Goal: Communication & Community: Answer question/provide support

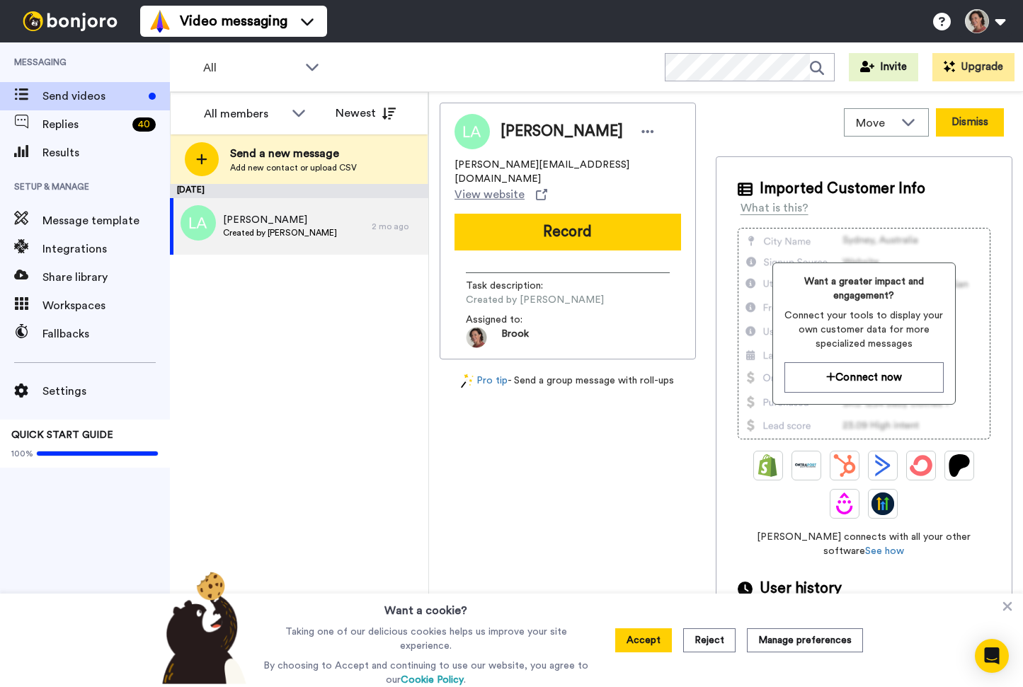
click at [960, 123] on button "Dismiss" at bounding box center [970, 122] width 68 height 28
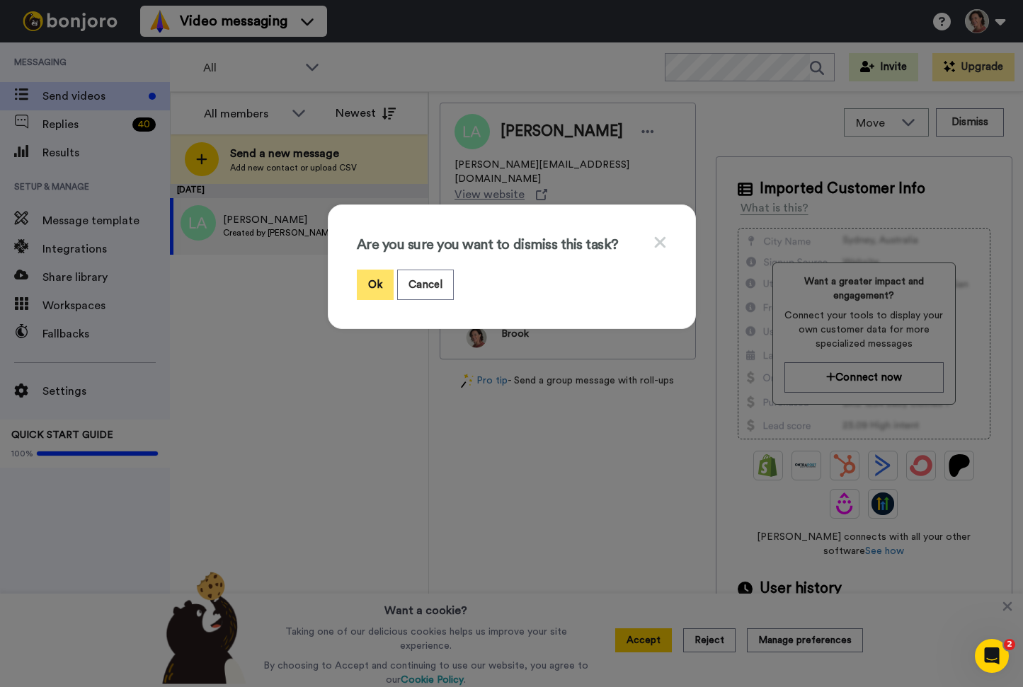
click at [373, 278] on button "Ok" at bounding box center [375, 285] width 37 height 30
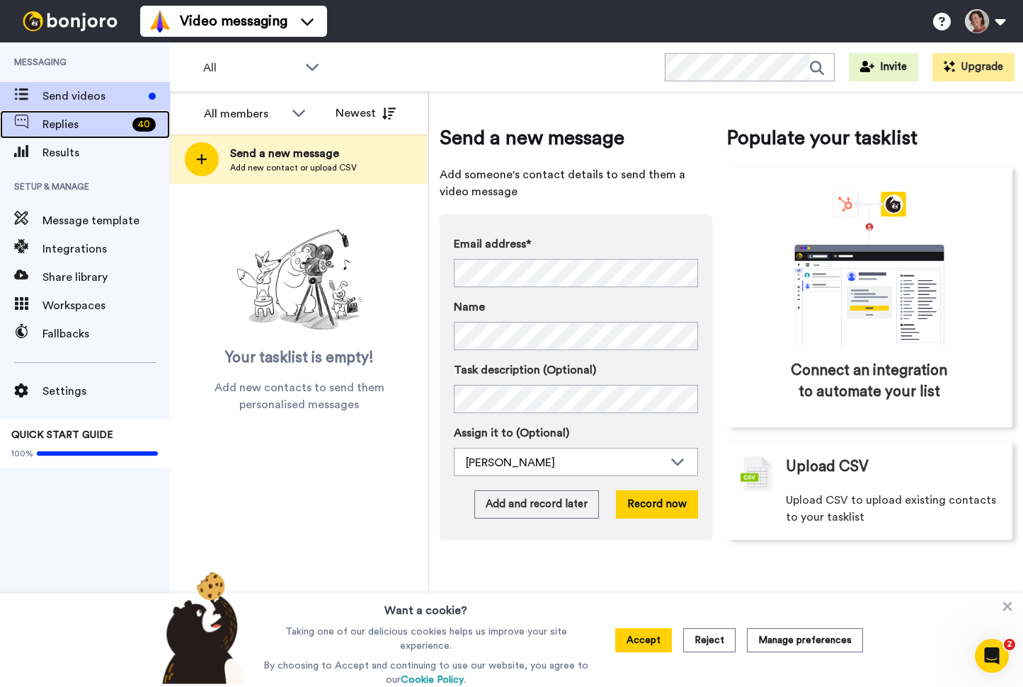
click at [60, 120] on span "Replies" at bounding box center [84, 124] width 84 height 17
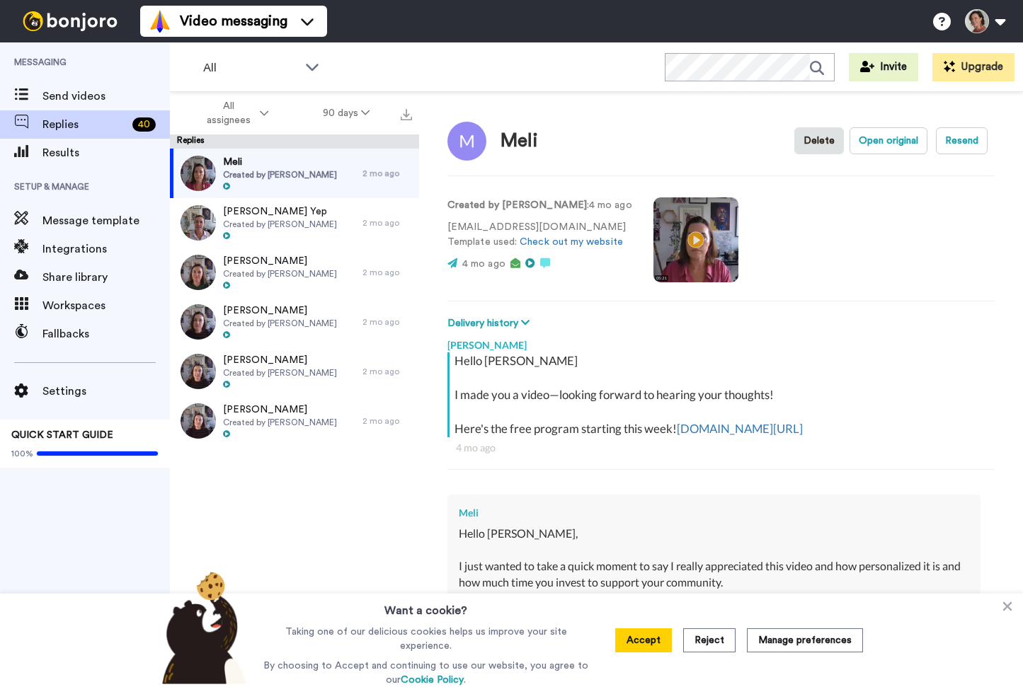
scroll to position [1, 0]
click at [674, 232] on video at bounding box center [695, 239] width 85 height 85
drag, startPoint x: 539, startPoint y: 228, endPoint x: 449, endPoint y: 228, distance: 90.6
click at [449, 228] on p "[EMAIL_ADDRESS][DOMAIN_NAME] Template used: Check out my website" at bounding box center [539, 234] width 185 height 30
copy p "[EMAIL_ADDRESS][DOMAIN_NAME]"
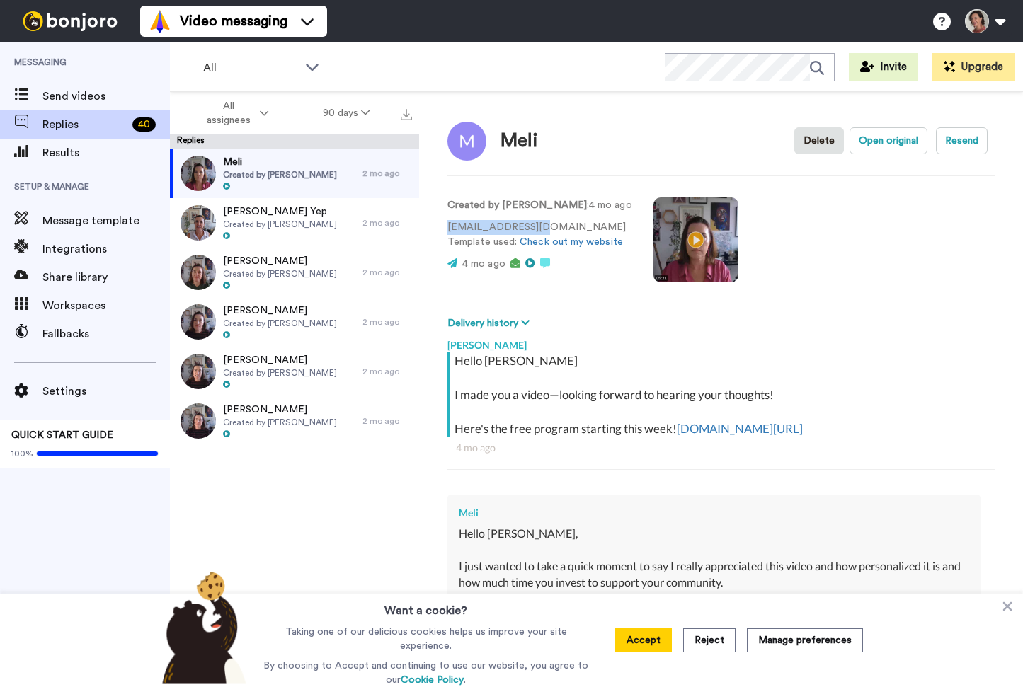
scroll to position [255, 0]
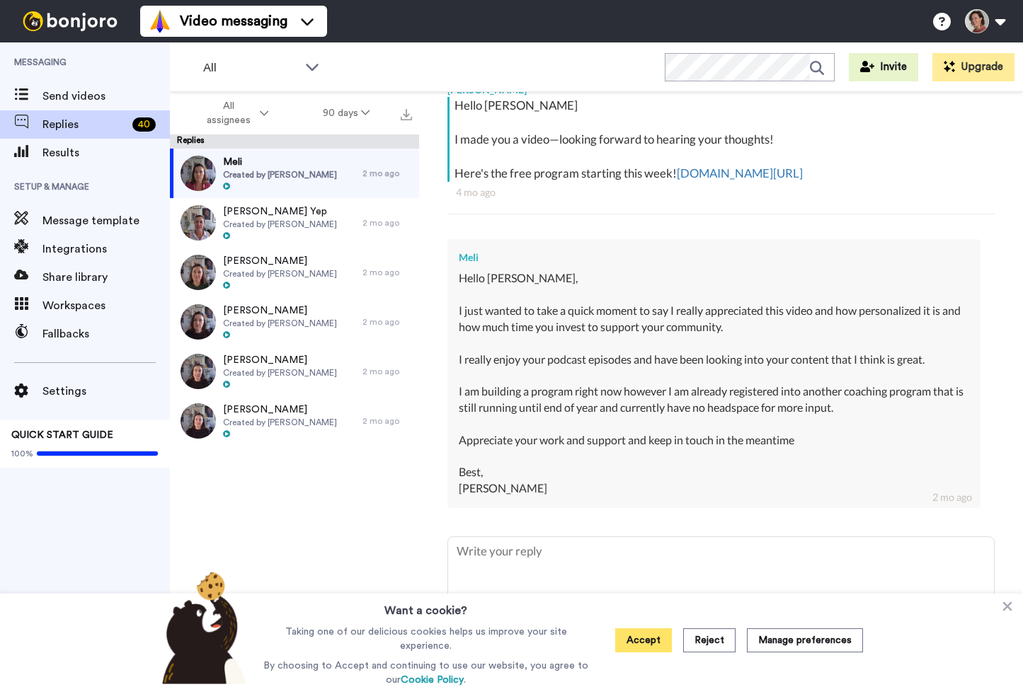
click at [641, 645] on button "Accept" at bounding box center [643, 640] width 57 height 24
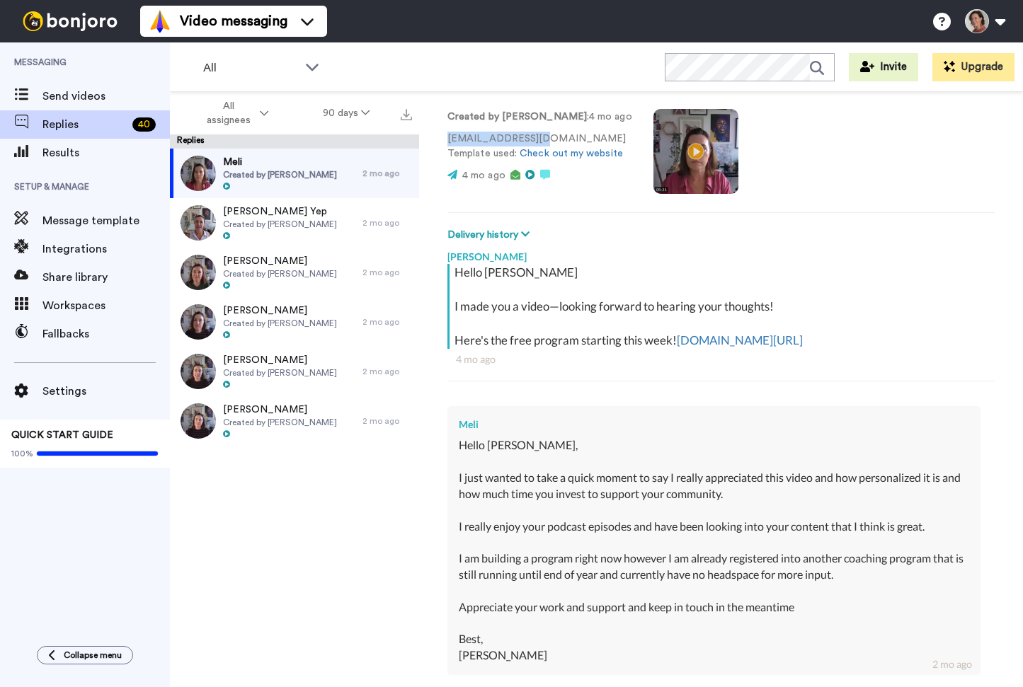
scroll to position [0, 0]
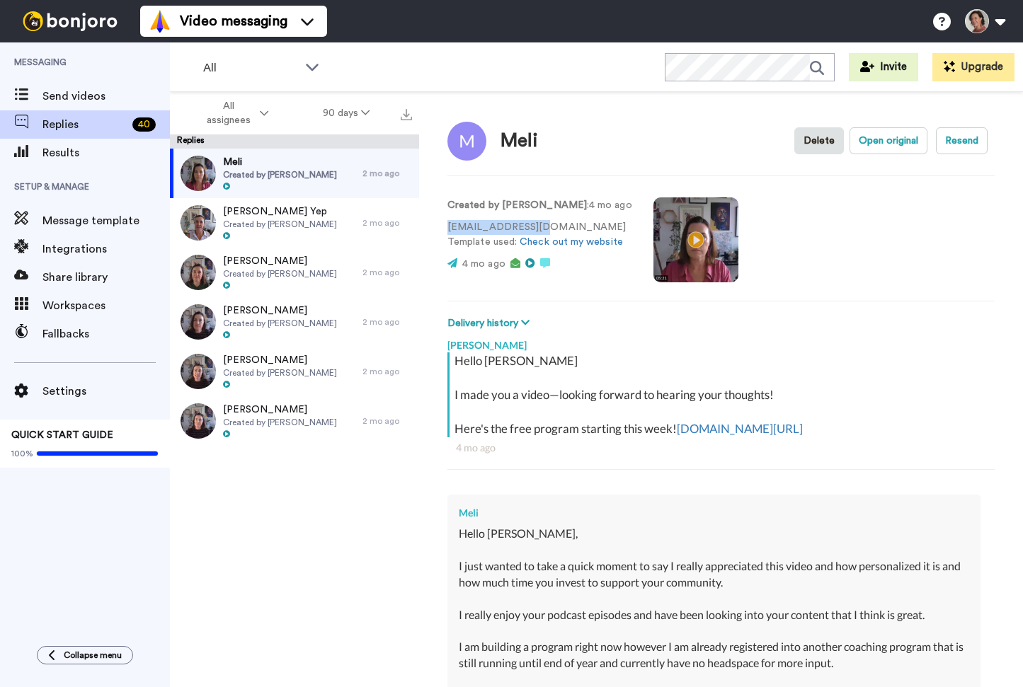
click at [665, 248] on video at bounding box center [695, 239] width 85 height 85
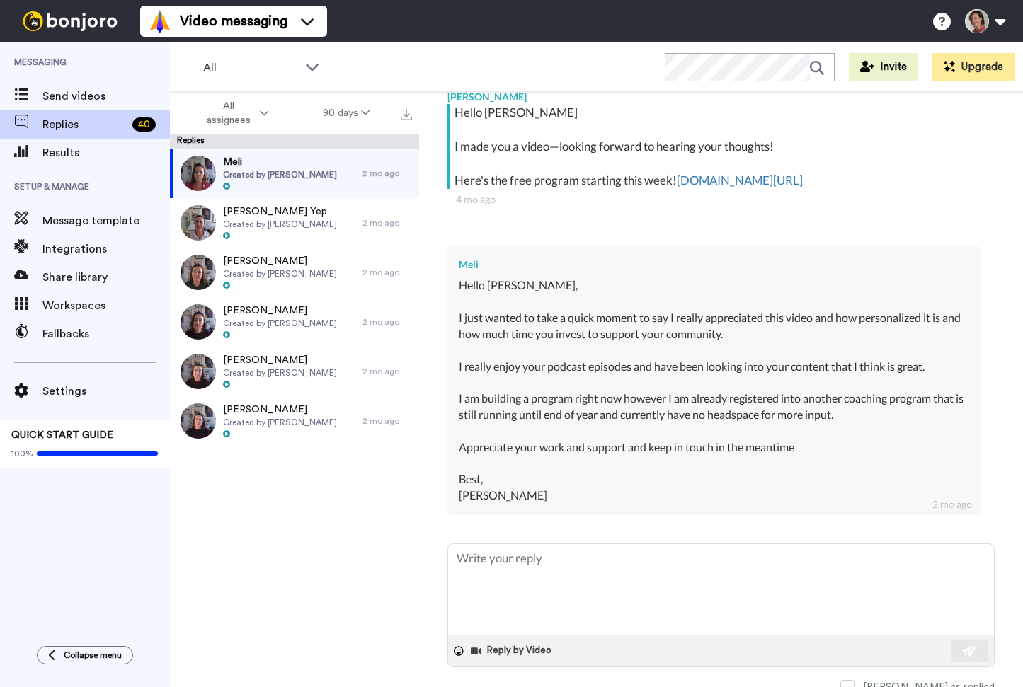
scroll to position [255, 0]
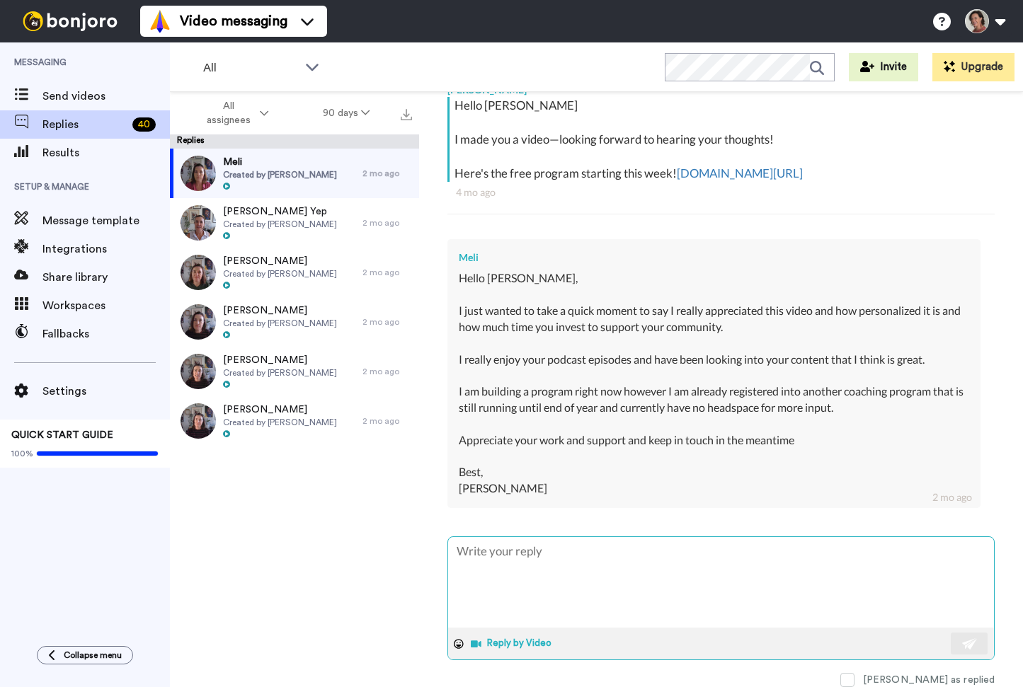
click at [510, 648] on button "Reply by Video" at bounding box center [512, 643] width 86 height 21
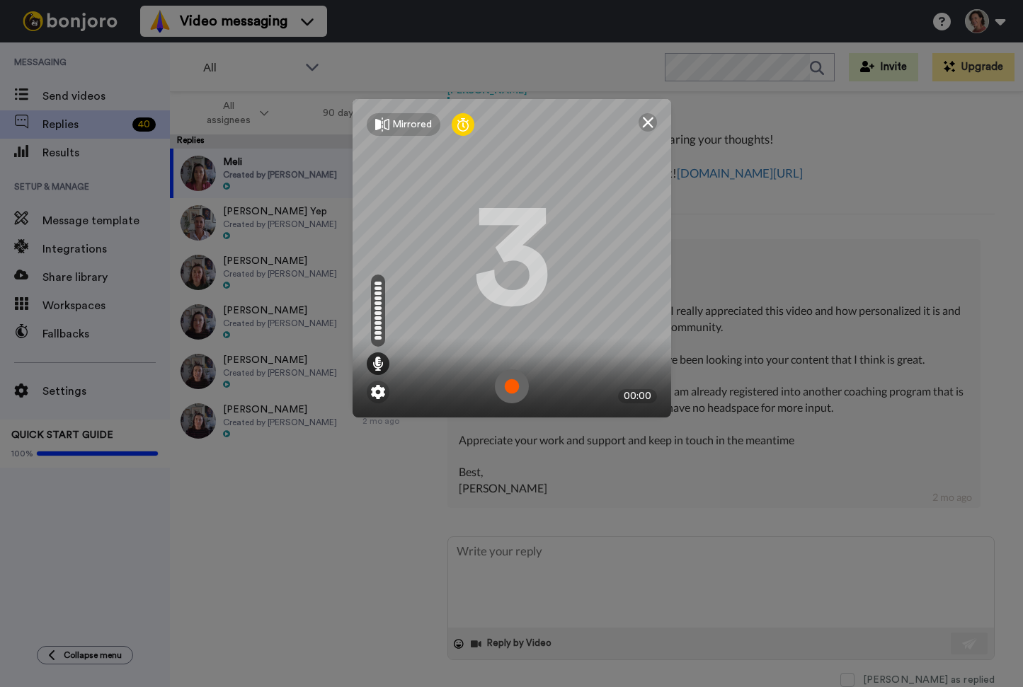
click at [509, 385] on img at bounding box center [512, 386] width 34 height 34
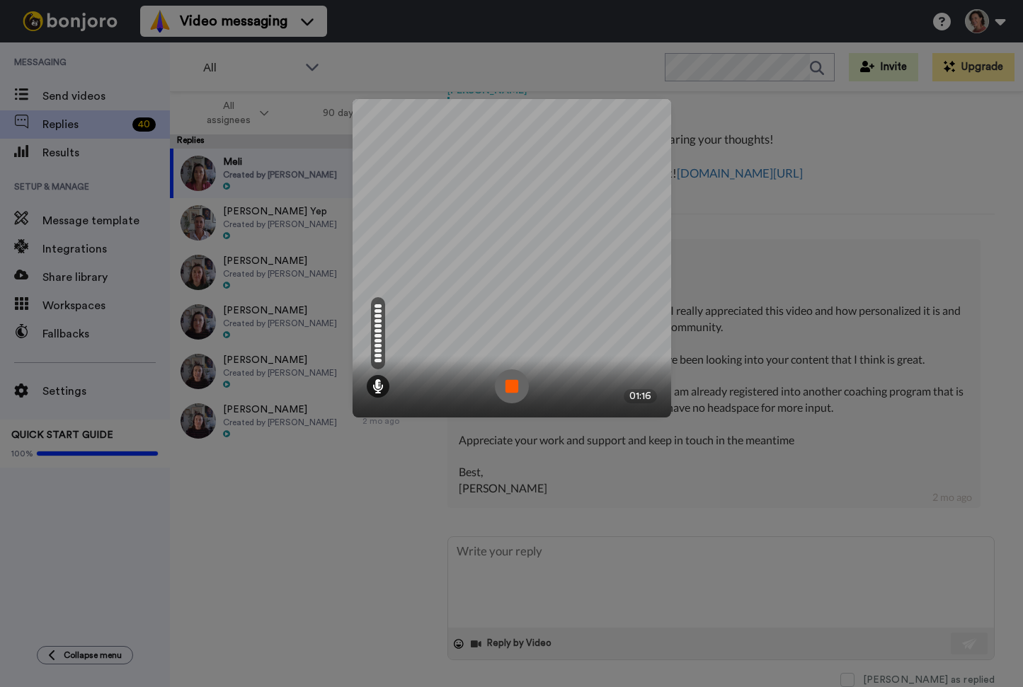
click at [504, 383] on img at bounding box center [512, 386] width 34 height 34
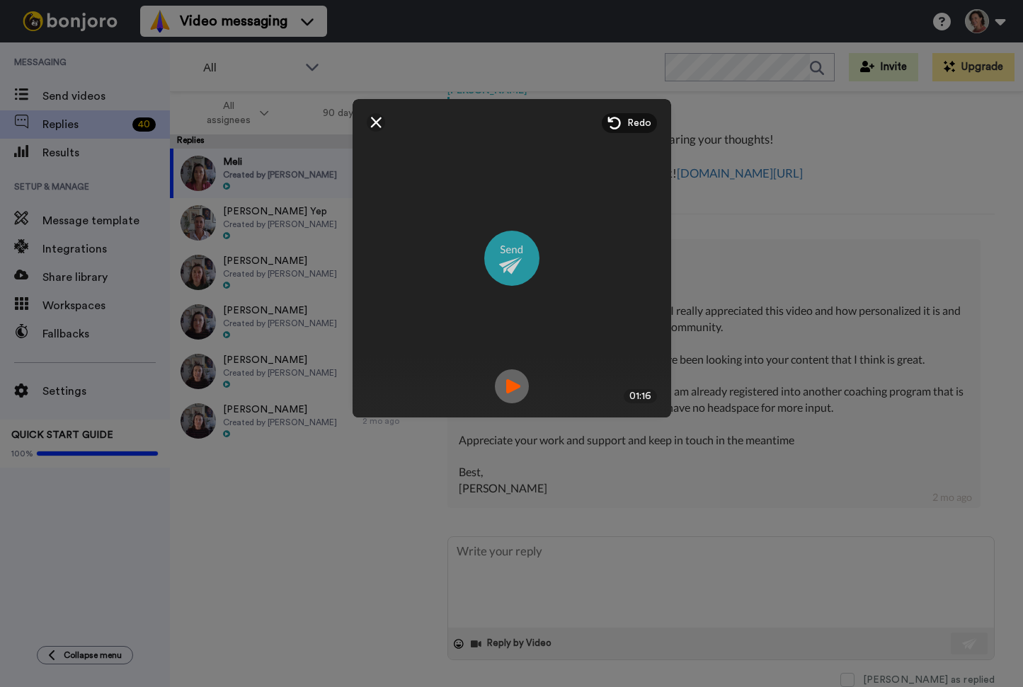
click at [512, 251] on img at bounding box center [511, 258] width 55 height 55
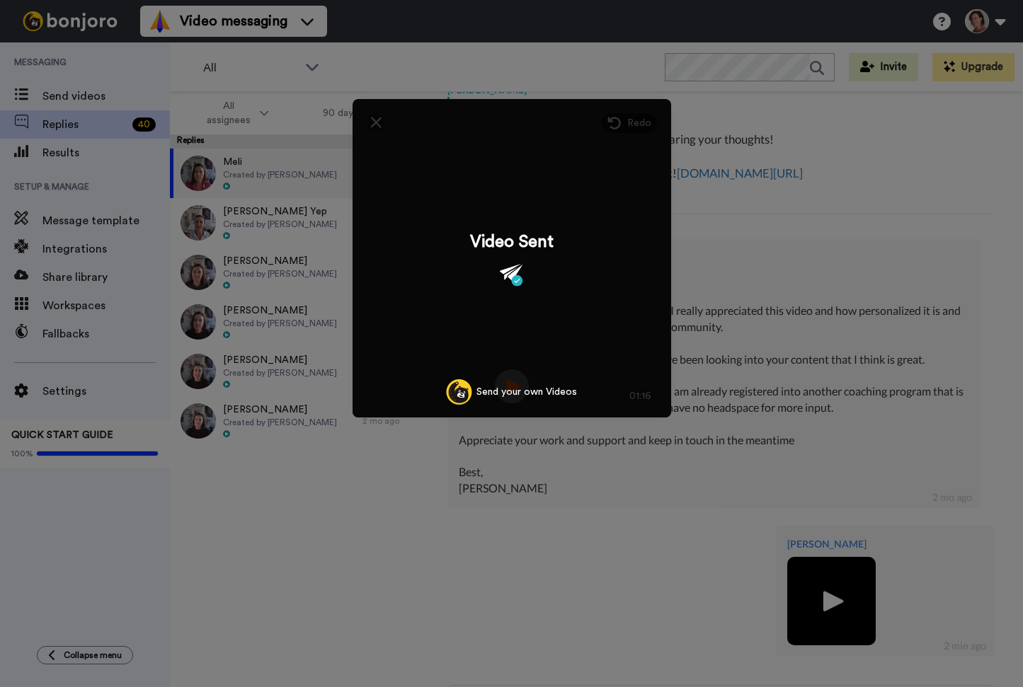
click at [820, 255] on div "Mirrored Redo 3 01:16 Video Sent Send your own Videos" at bounding box center [511, 343] width 1023 height 687
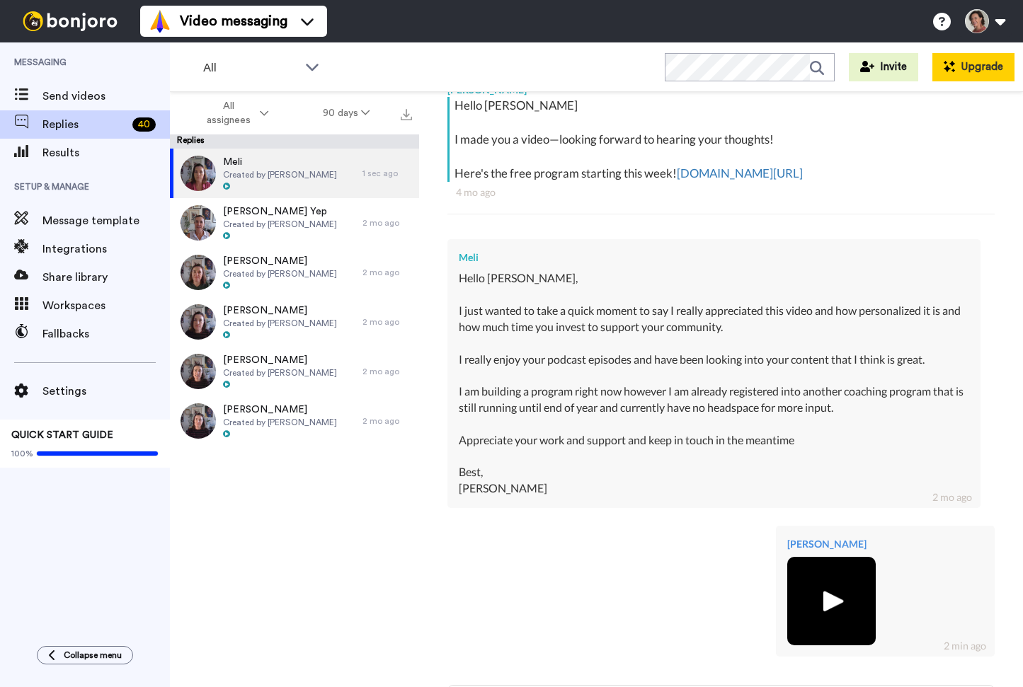
scroll to position [404, 0]
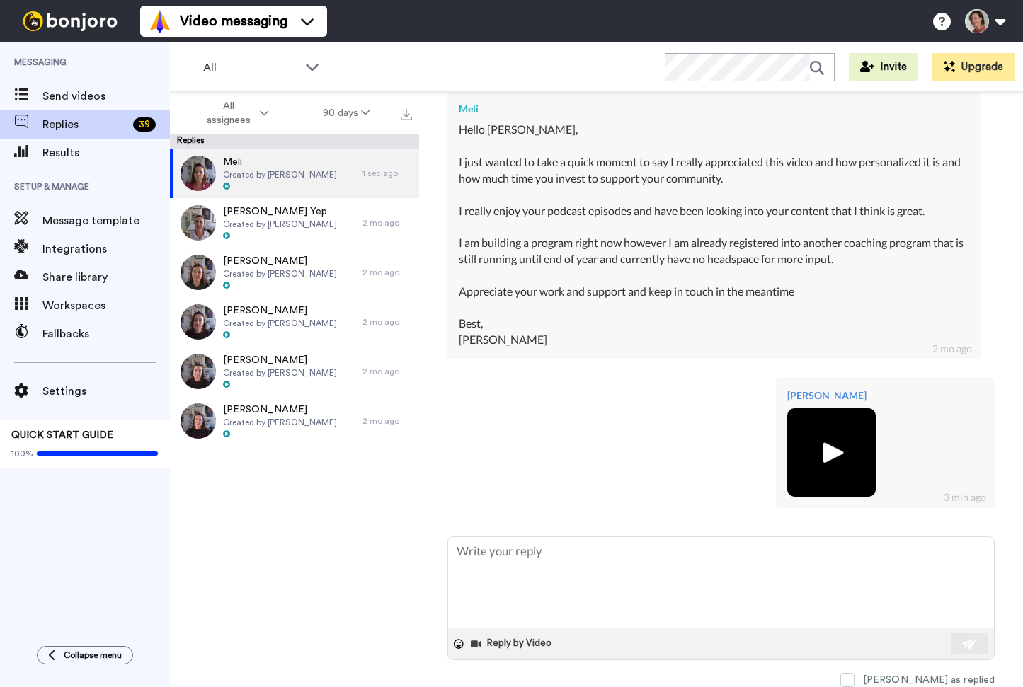
type textarea "x"
click at [890, 64] on button "Invite" at bounding box center [883, 67] width 69 height 28
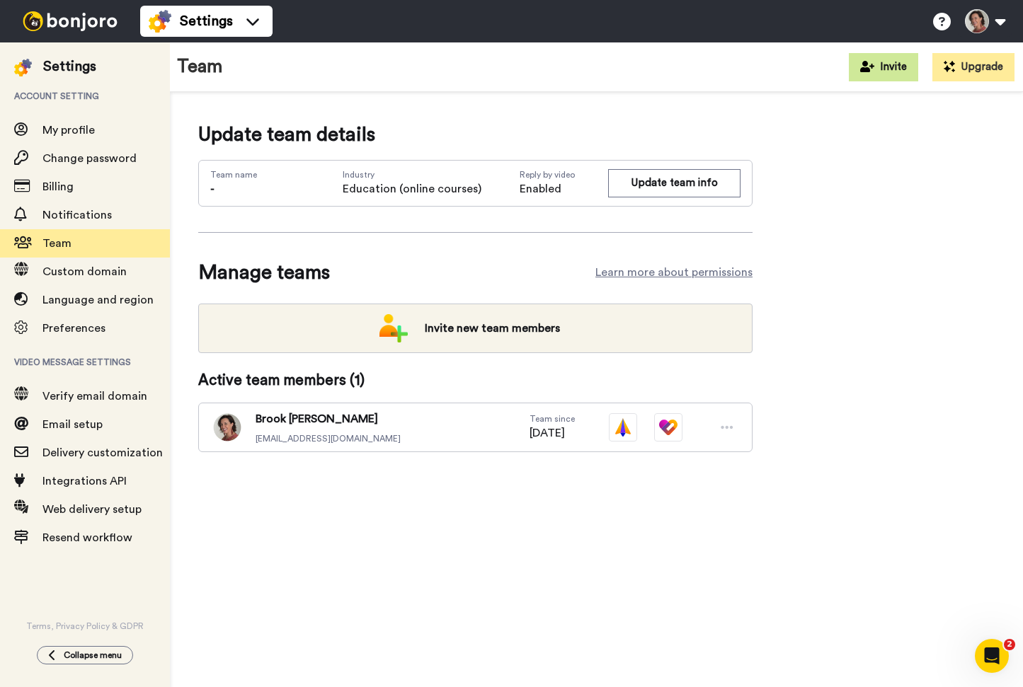
click at [874, 67] on icon at bounding box center [867, 66] width 14 height 11
click at [57, 132] on span "My profile" at bounding box center [68, 130] width 52 height 11
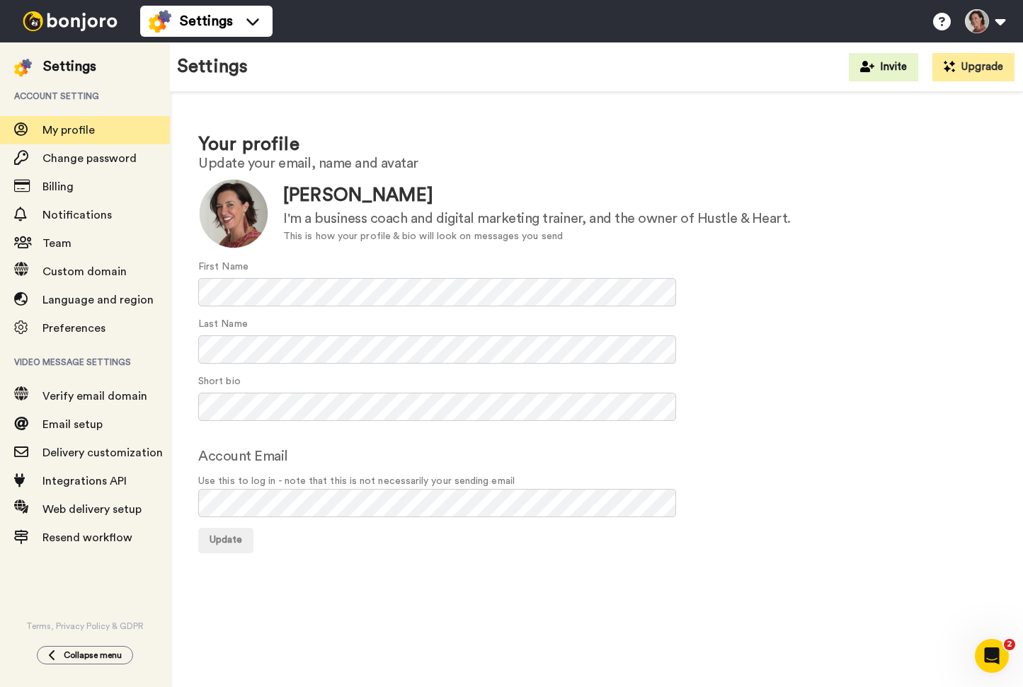
click at [49, 57] on div "Settings" at bounding box center [69, 67] width 53 height 20
click at [59, 18] on img at bounding box center [70, 21] width 106 height 20
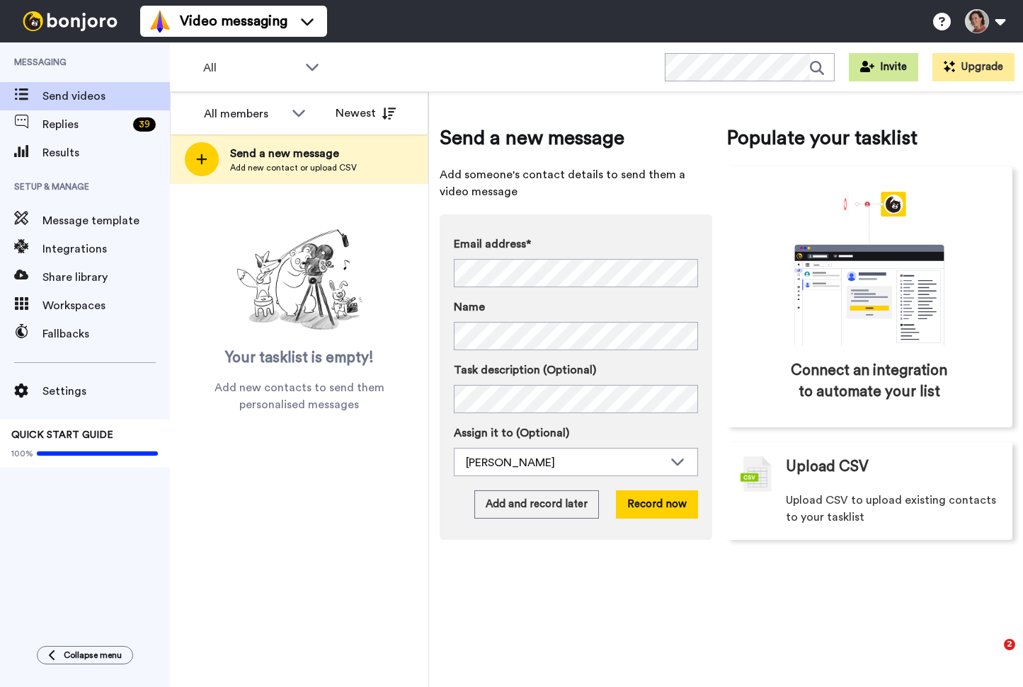
click at [887, 61] on button "Invite" at bounding box center [883, 67] width 69 height 28
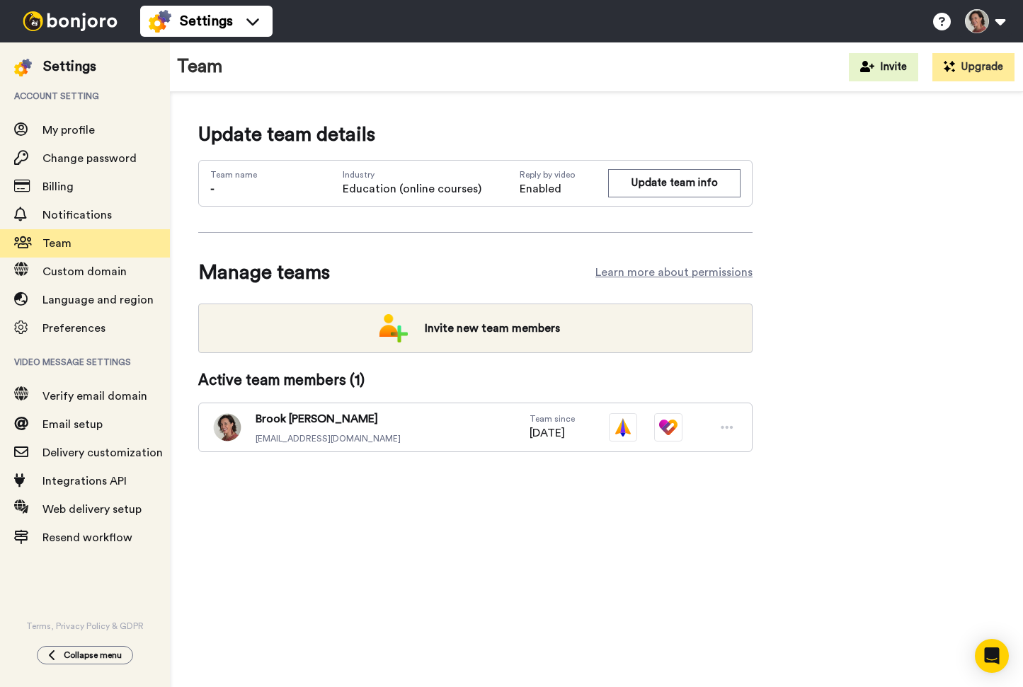
click at [67, 16] on img at bounding box center [70, 21] width 106 height 20
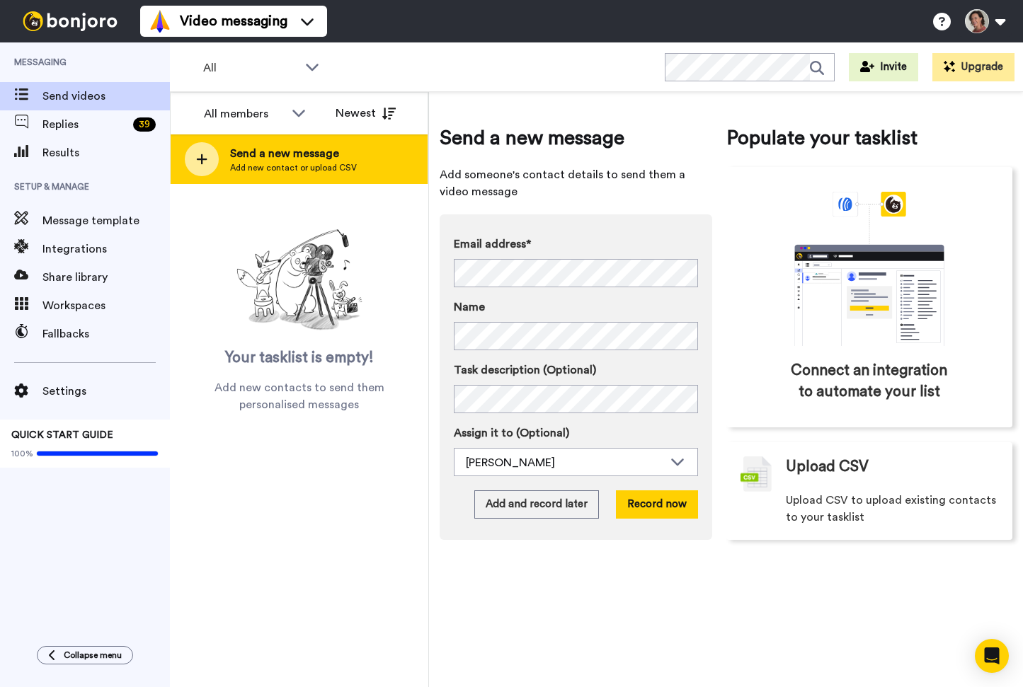
click at [297, 158] on span "Send a new message" at bounding box center [293, 153] width 127 height 17
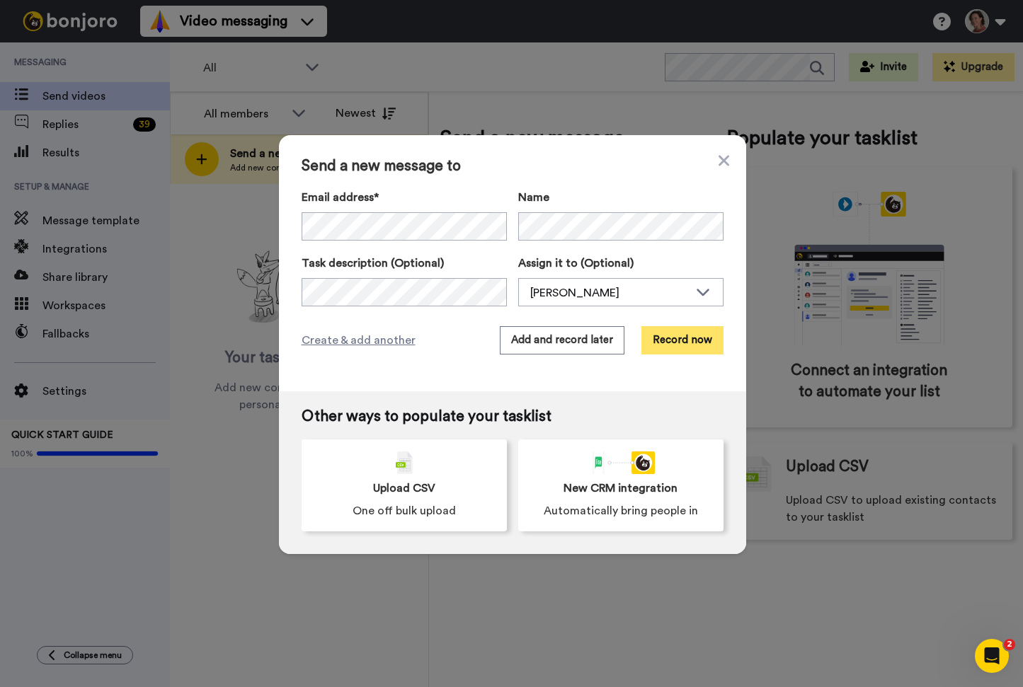
click at [682, 335] on button "Record now" at bounding box center [682, 340] width 82 height 28
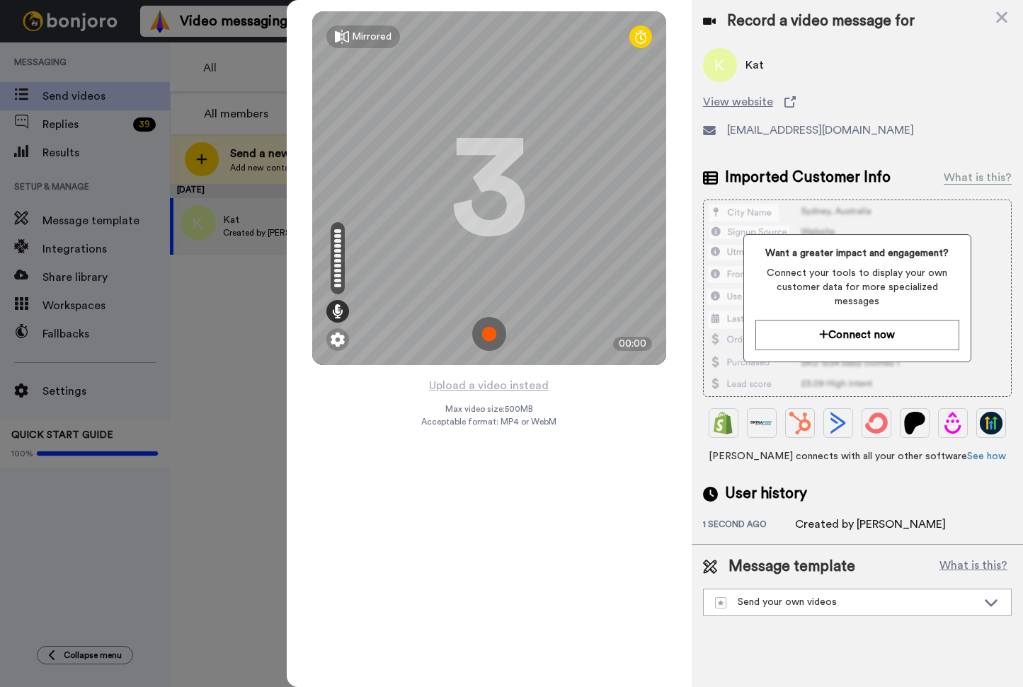
click at [488, 334] on img at bounding box center [489, 334] width 34 height 34
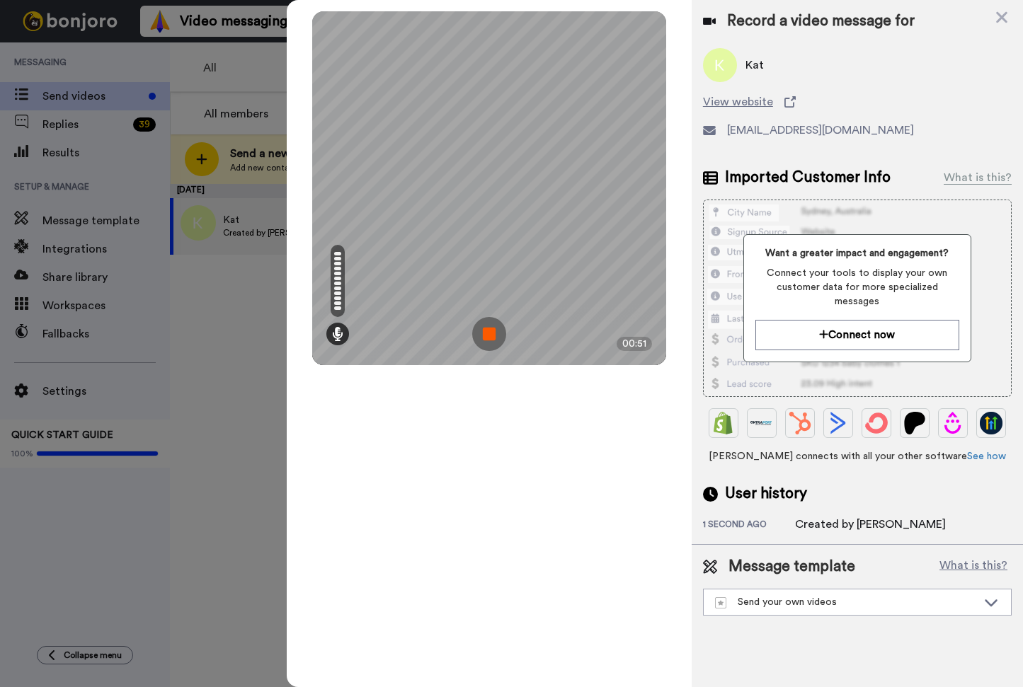
click at [488, 334] on img at bounding box center [489, 334] width 34 height 34
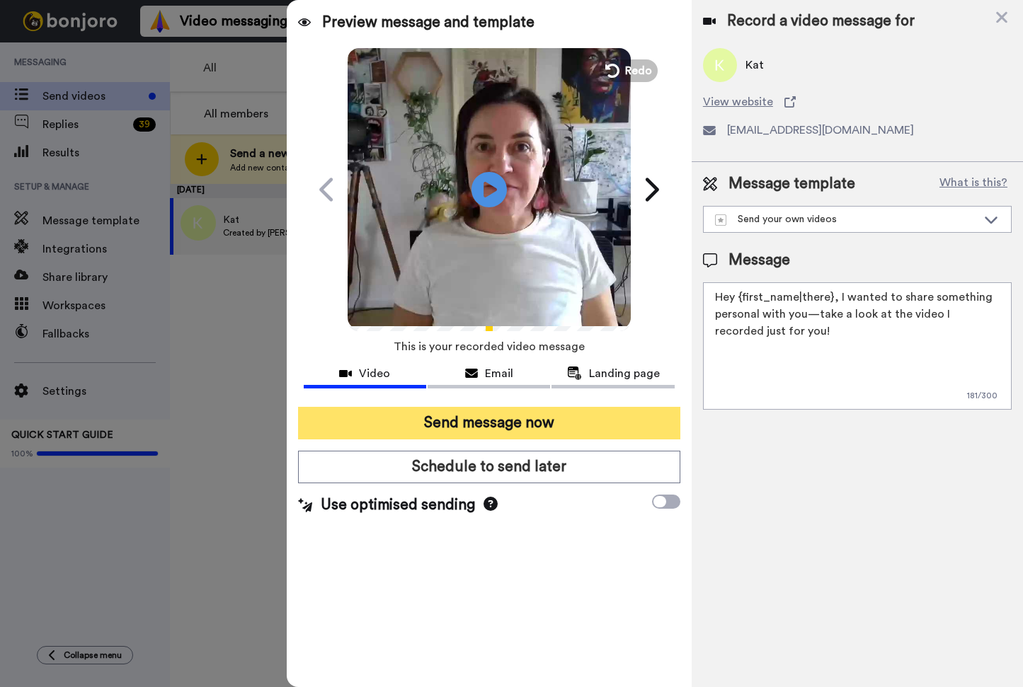
click at [430, 424] on button "Send message now" at bounding box center [489, 423] width 382 height 33
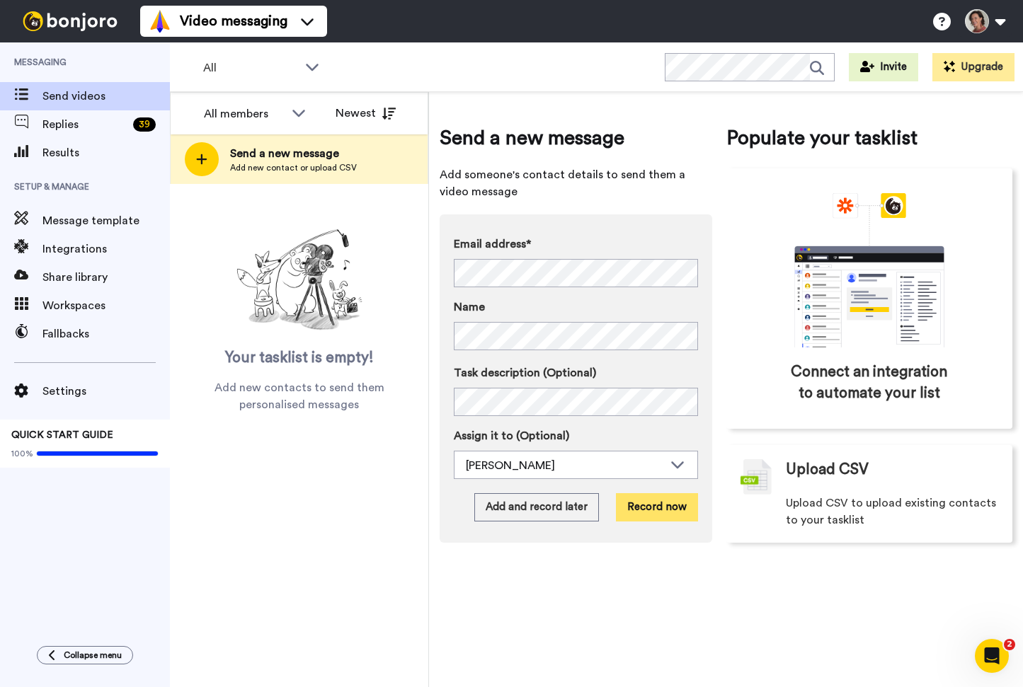
click at [657, 508] on button "Record now" at bounding box center [657, 507] width 82 height 28
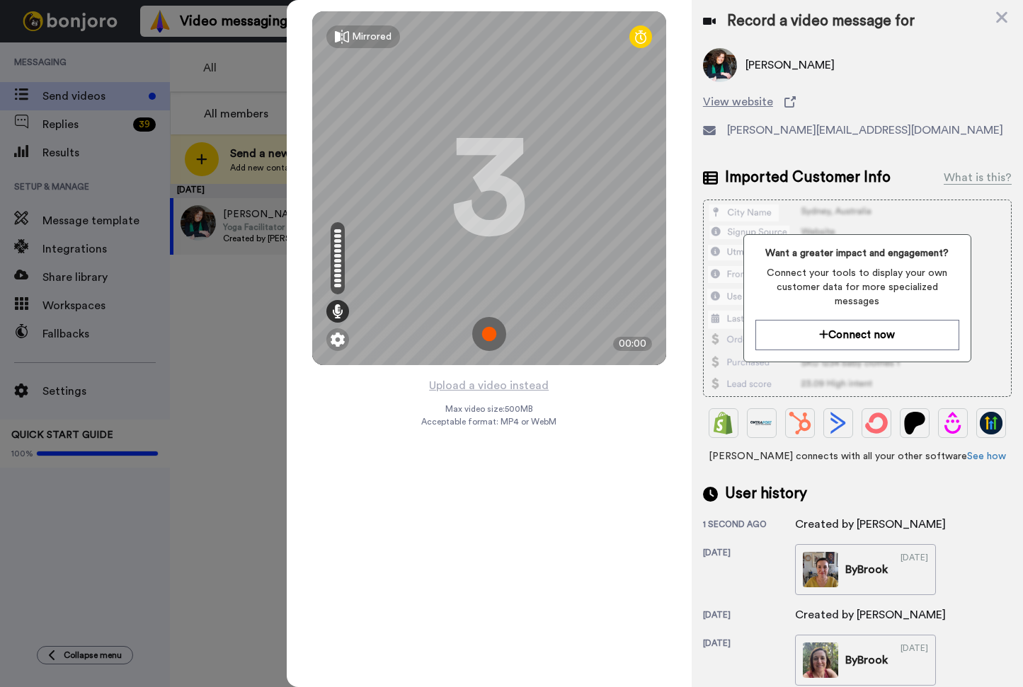
click at [495, 331] on img at bounding box center [489, 334] width 34 height 34
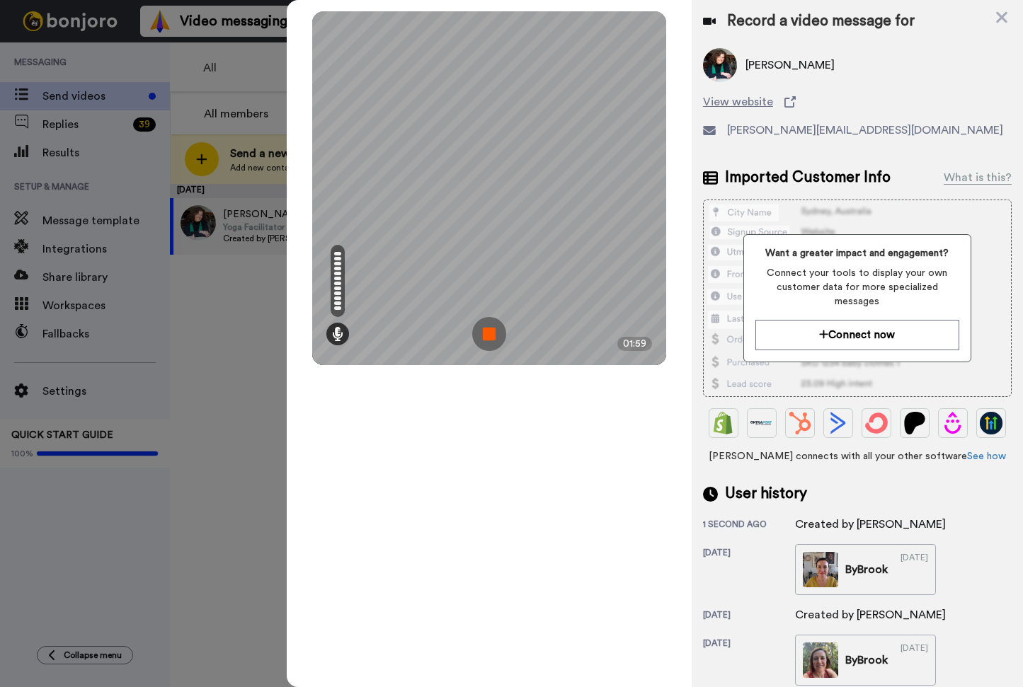
click at [487, 335] on img at bounding box center [489, 334] width 34 height 34
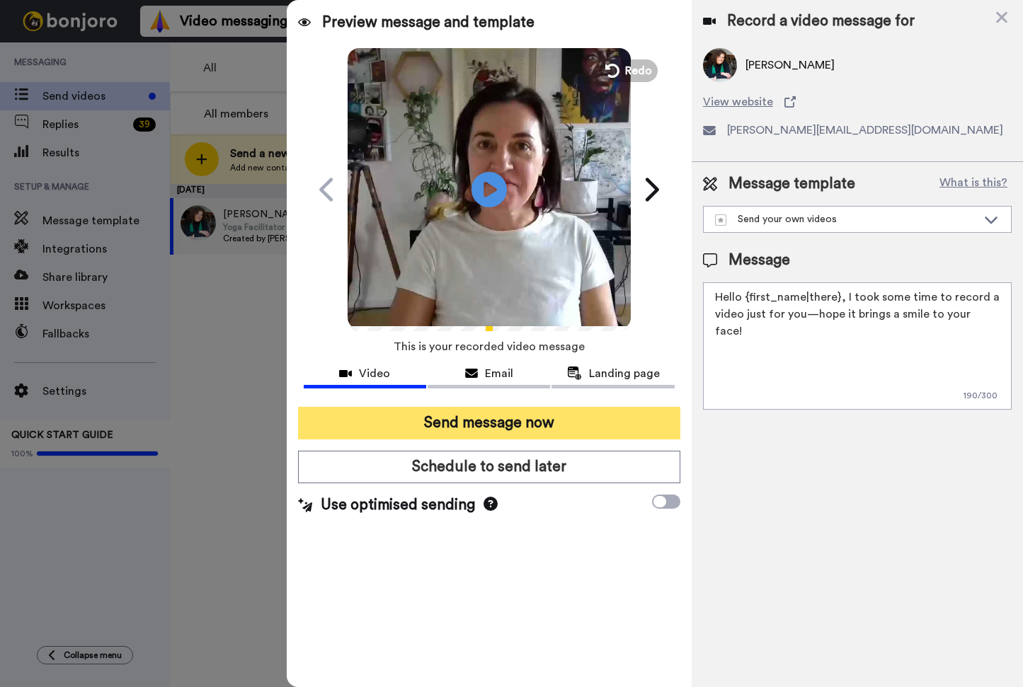
click at [495, 415] on button "Send message now" at bounding box center [489, 423] width 382 height 33
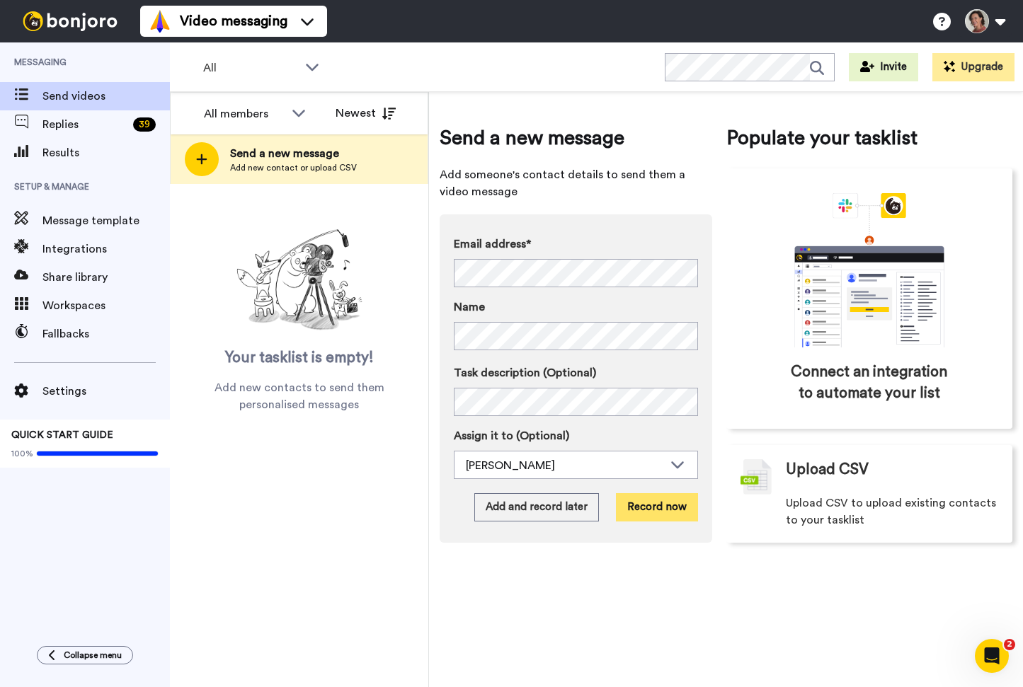
click at [655, 513] on button "Record now" at bounding box center [657, 507] width 82 height 28
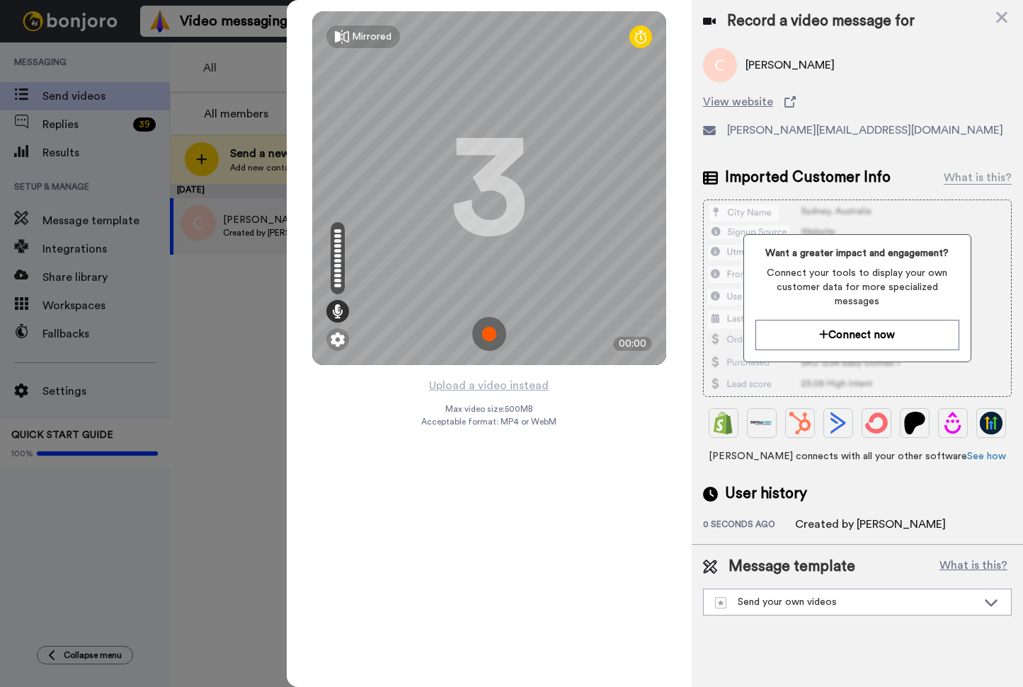
click at [490, 331] on img at bounding box center [489, 334] width 34 height 34
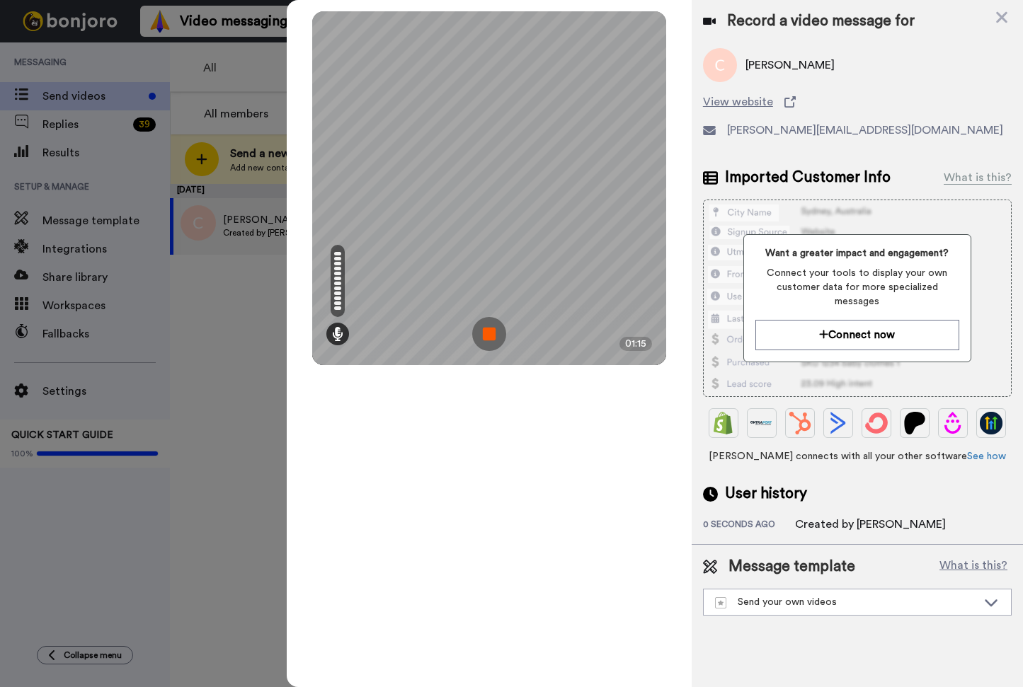
click at [485, 334] on img at bounding box center [489, 334] width 34 height 34
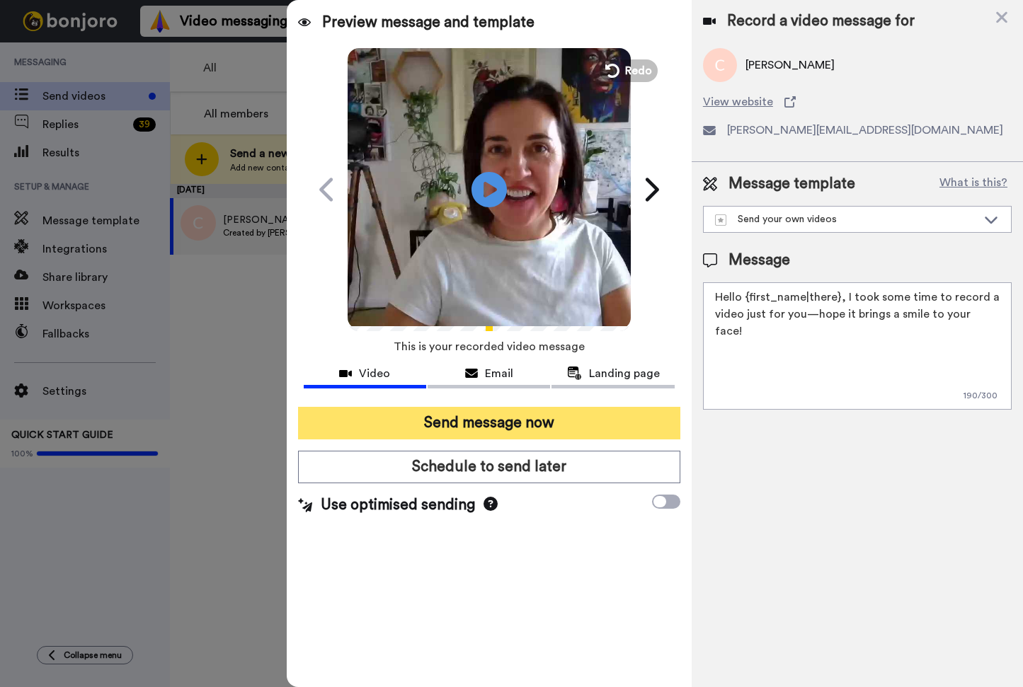
click at [558, 425] on button "Send message now" at bounding box center [489, 423] width 382 height 33
